Goal: Task Accomplishment & Management: Manage account settings

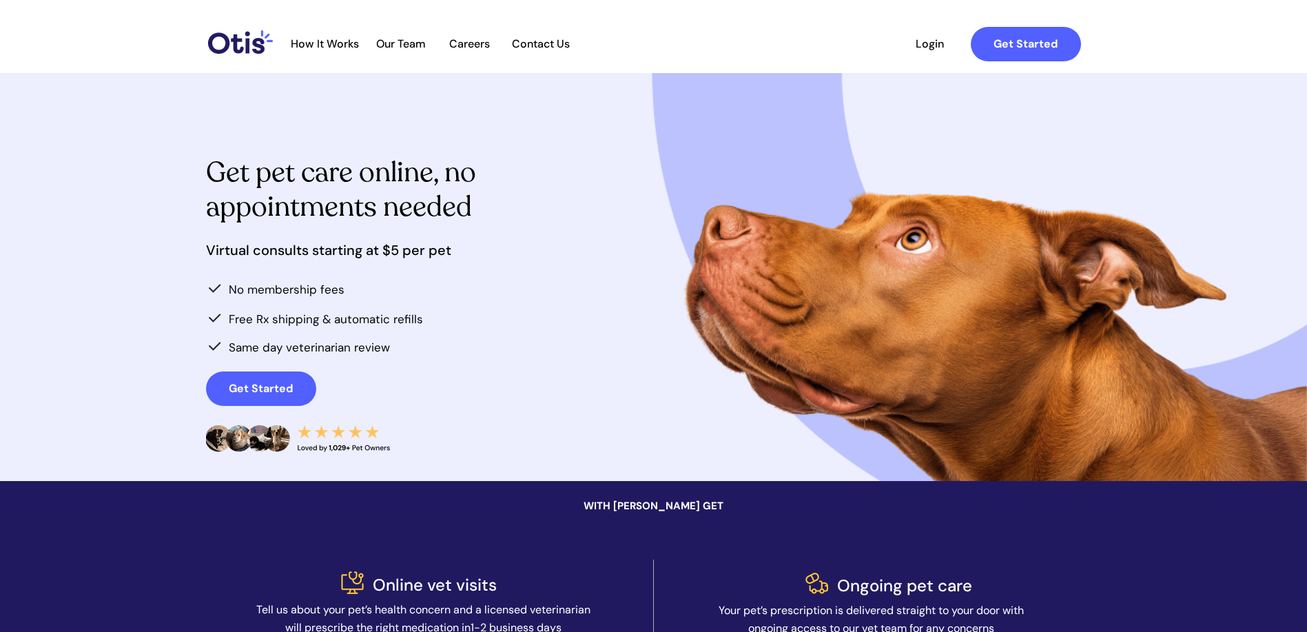
click at [903, 40] on span "Login" at bounding box center [930, 43] width 63 height 13
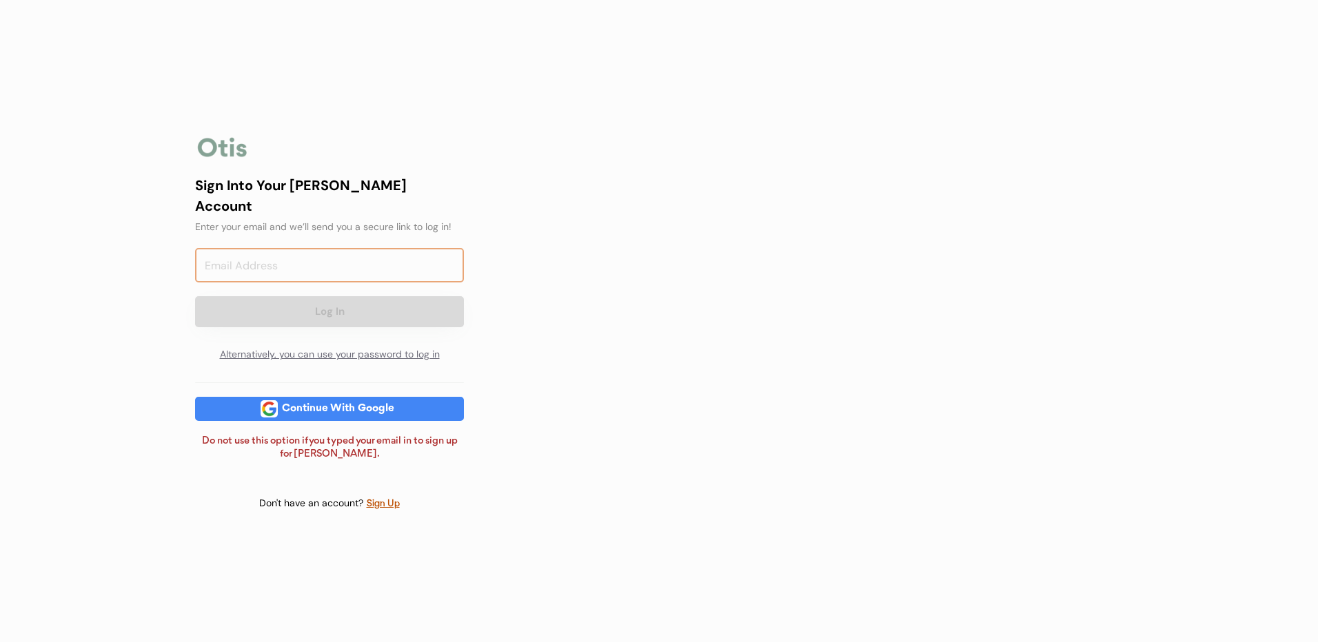
click at [375, 259] on input "email" at bounding box center [329, 265] width 269 height 34
type input "[EMAIL_ADDRESS][DOMAIN_NAME]"
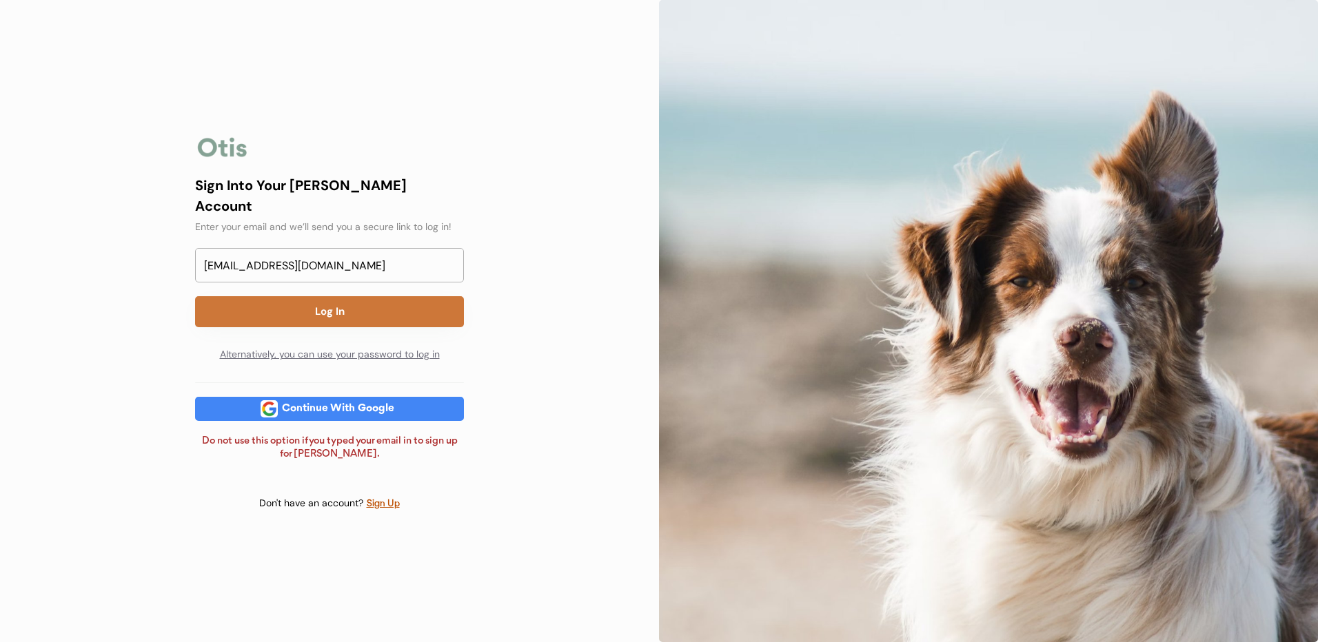
click at [349, 305] on button "Log In" at bounding box center [329, 311] width 269 height 31
